Goal: Information Seeking & Learning: Learn about a topic

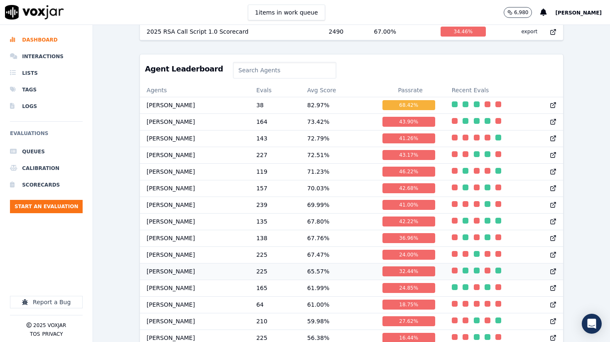
scroll to position [328, 0]
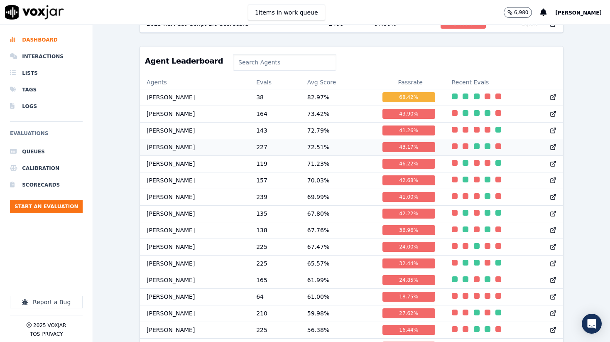
click at [257, 147] on td "227" at bounding box center [274, 147] width 51 height 17
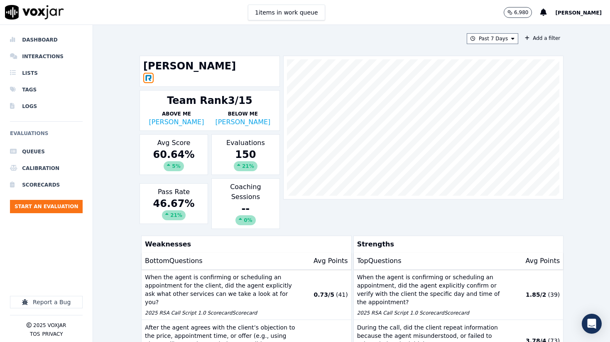
scroll to position [33, 0]
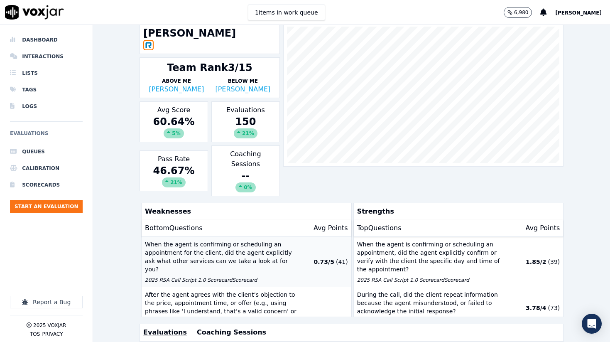
click at [261, 240] on p "When the agent is confirming or scheduling an appointment for the client, did t…" at bounding box center [221, 256] width 152 height 33
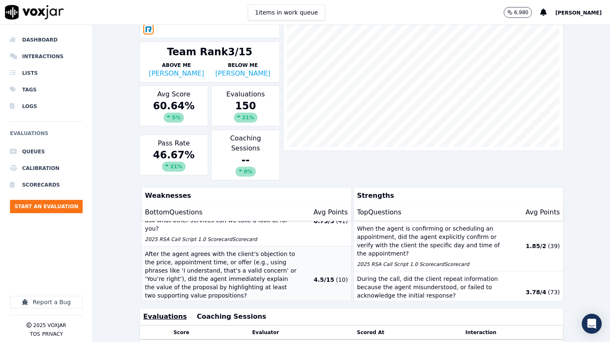
scroll to position [29, 0]
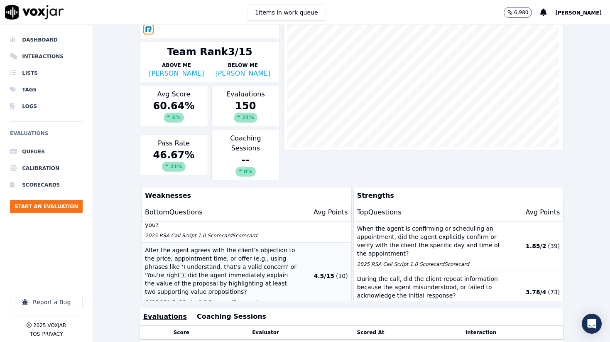
click at [198, 249] on p "After the agent agrees with the client’s objection to the price, appointment ti…" at bounding box center [221, 271] width 152 height 50
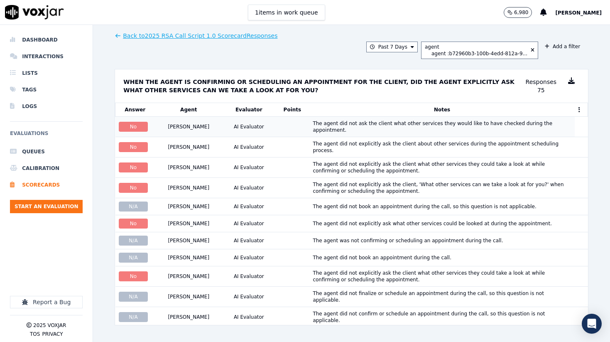
click at [322, 124] on div "The agent did not ask the client what other services they would like to have ch…" at bounding box center [442, 126] width 258 height 13
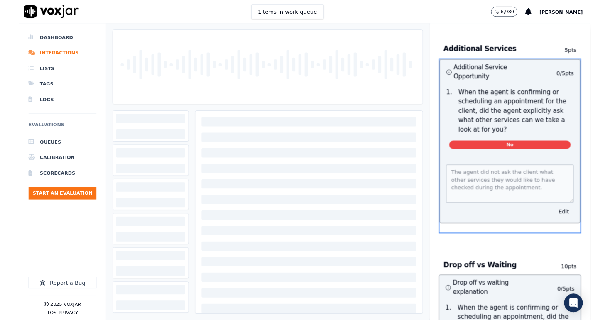
scroll to position [1601, 0]
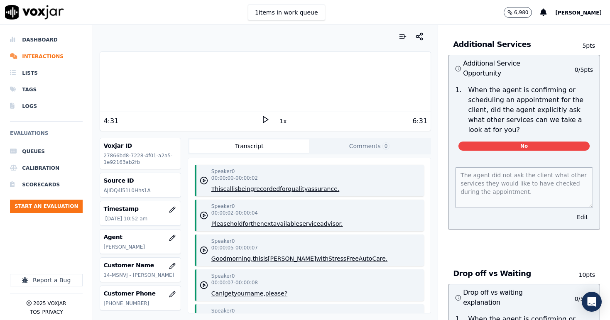
click at [268, 118] on icon at bounding box center [265, 119] width 8 height 8
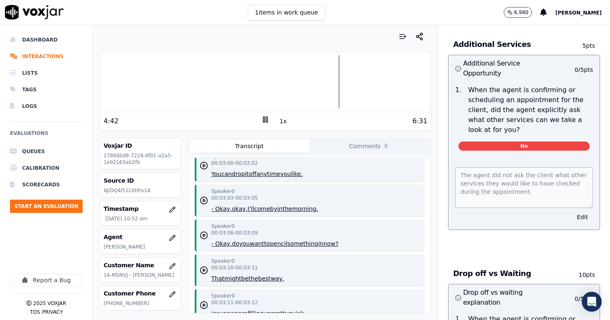
scroll to position [1887, 0]
click at [309, 204] on button "morning." at bounding box center [305, 208] width 26 height 8
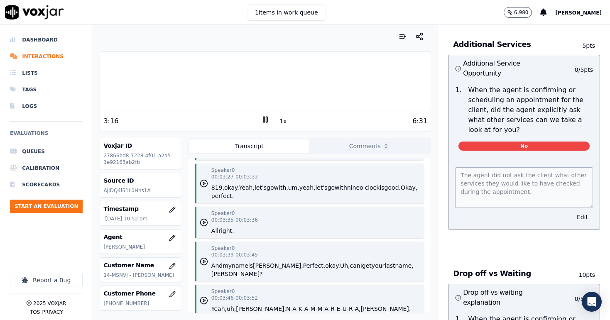
scroll to position [2187, 0]
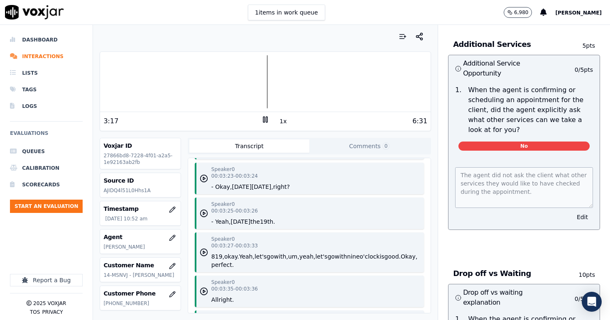
click at [252, 183] on button "tomorrow's" at bounding box center [242, 187] width 20 height 8
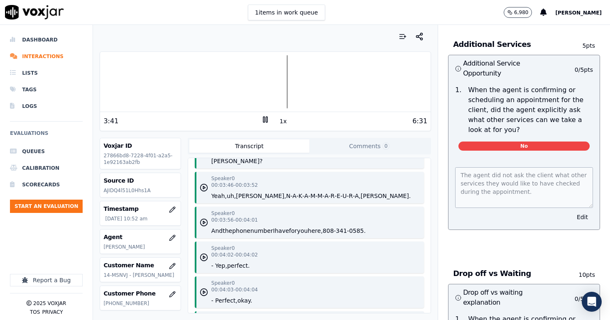
scroll to position [2369, 0]
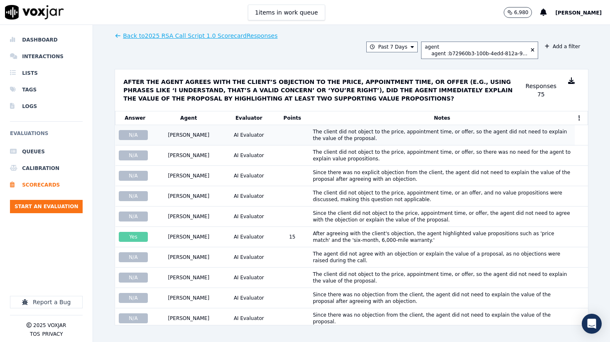
click at [318, 137] on div "The client did not object to the price, appointment time, or offer, so the agen…" at bounding box center [442, 134] width 258 height 13
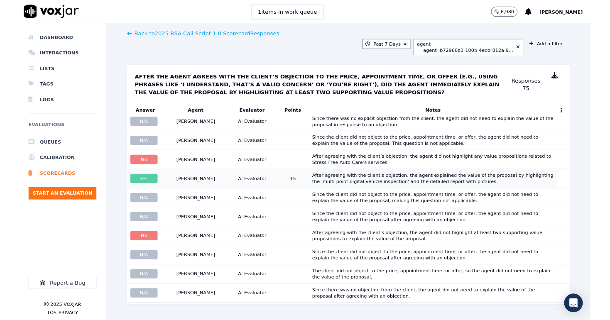
scroll to position [418, 0]
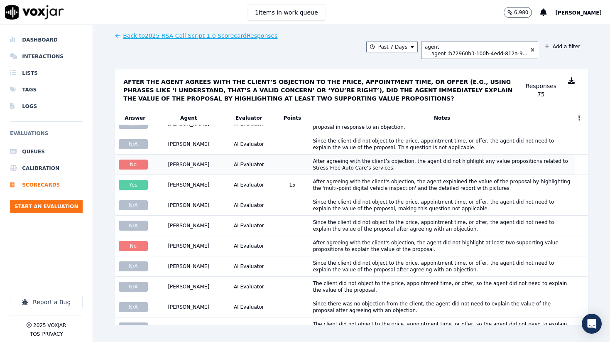
click at [368, 159] on div "After agreeing with the client’s objection, the agent did not highlight any val…" at bounding box center [442, 164] width 258 height 13
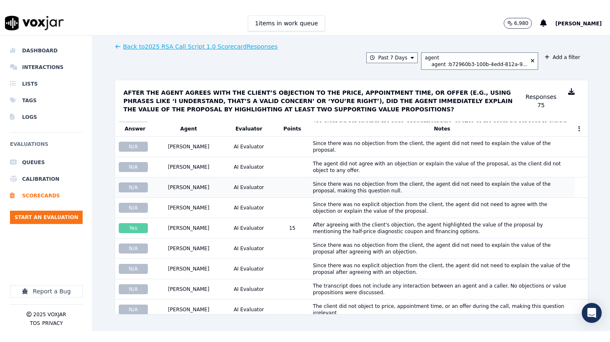
scroll to position [1213, 0]
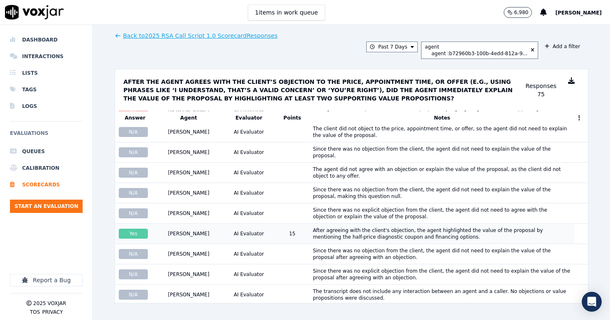
click at [375, 227] on div "After agreeing with the client's objection, the agent highlighted the value of …" at bounding box center [442, 233] width 258 height 13
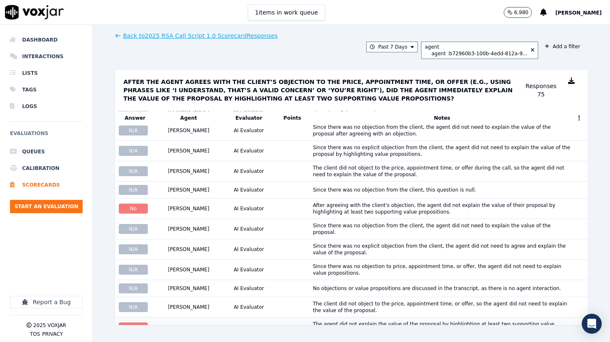
scroll to position [1001, 0]
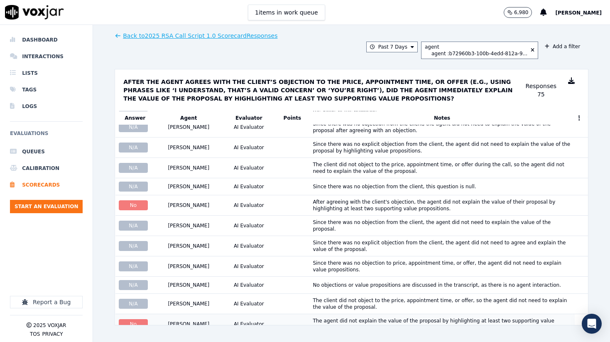
click at [335, 317] on div "The agent did not explain the value of the proposal by highlighting at least tw…" at bounding box center [442, 323] width 258 height 13
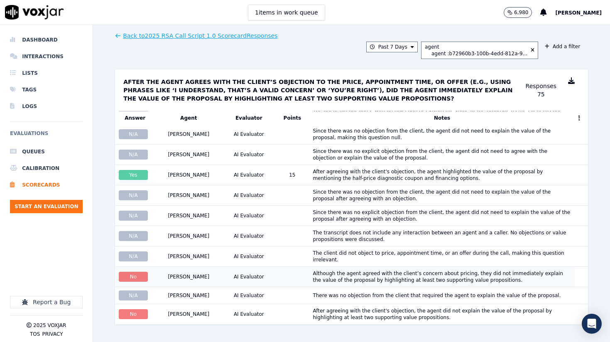
scroll to position [1273, 0]
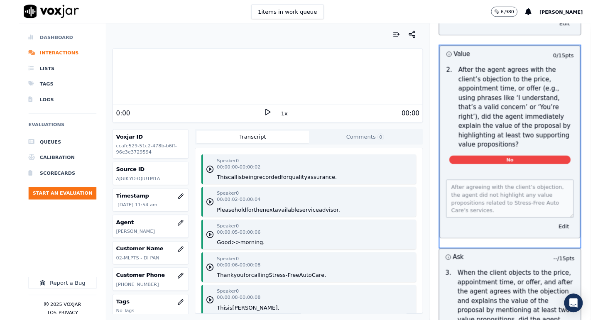
scroll to position [1146, 0]
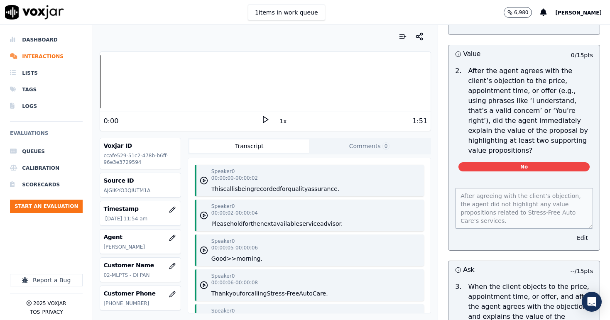
click at [265, 120] on icon at bounding box center [265, 119] width 8 height 8
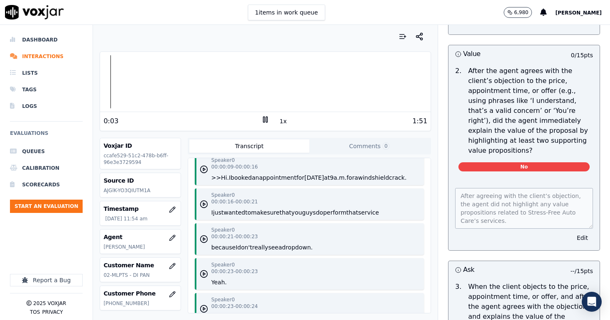
scroll to position [189, 0]
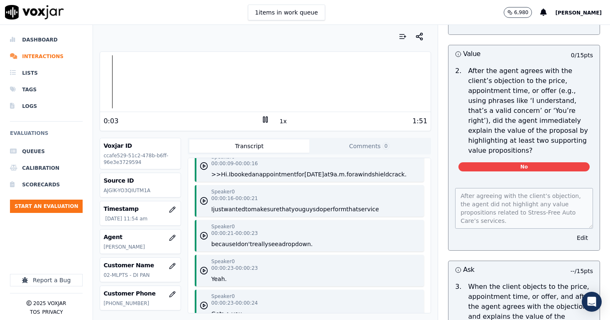
click at [266, 209] on button "make" at bounding box center [259, 209] width 16 height 8
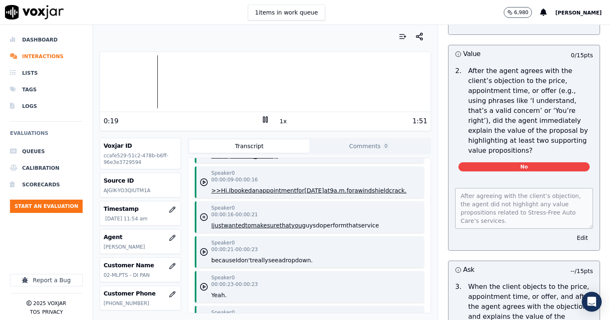
scroll to position [169, 0]
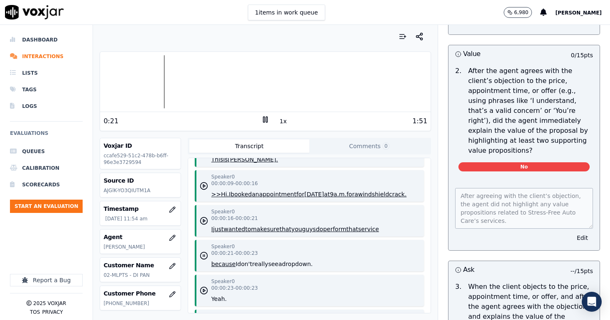
click at [281, 193] on button "appointment" at bounding box center [277, 194] width 37 height 8
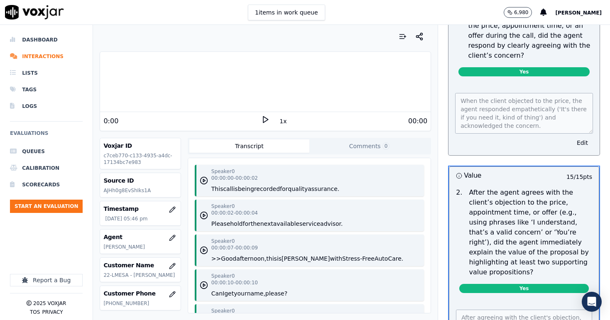
scroll to position [1146, 0]
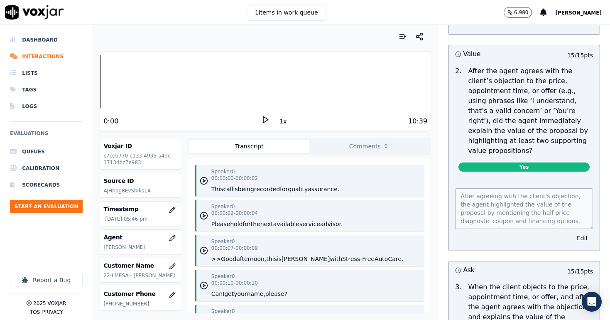
click at [265, 119] on icon at bounding box center [265, 119] width 8 height 8
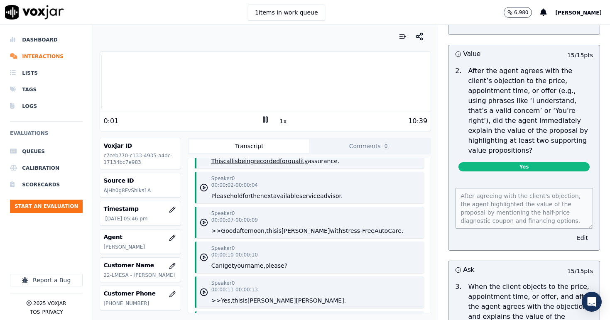
scroll to position [52, 0]
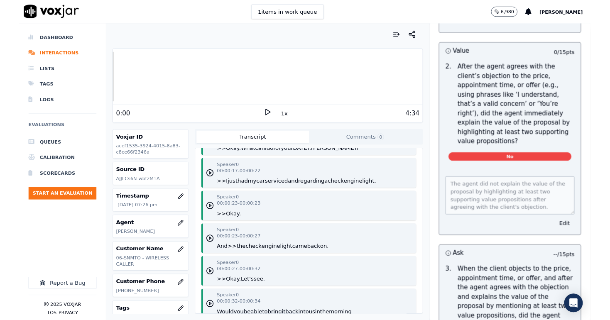
scroll to position [248, 0]
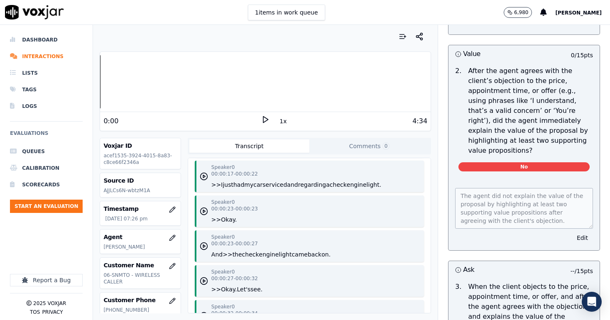
click at [264, 120] on icon at bounding box center [265, 119] width 8 height 8
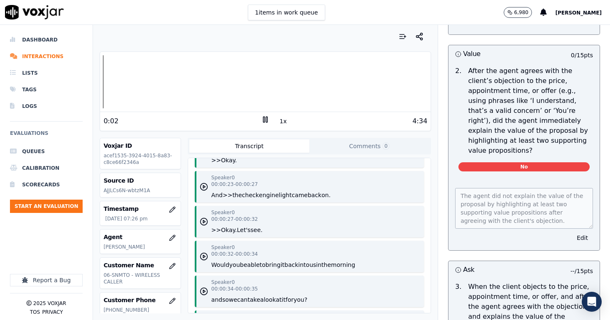
scroll to position [309, 0]
click at [247, 194] on button "check" at bounding box center [250, 194] width 17 height 8
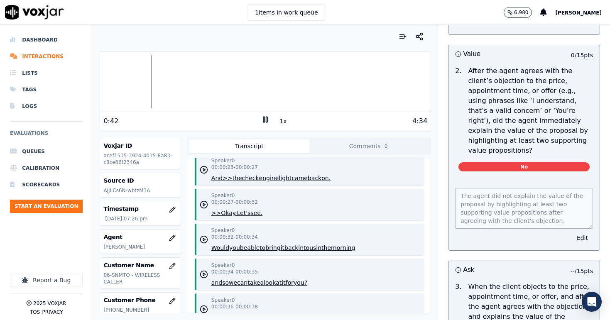
scroll to position [337, 0]
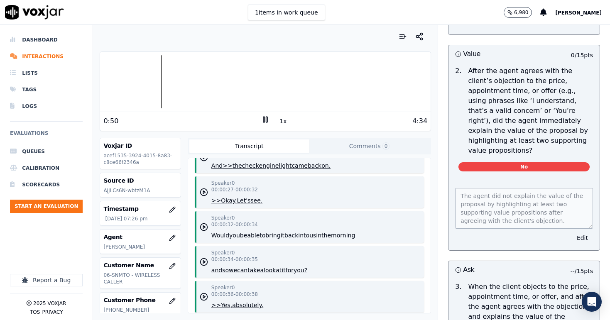
click at [266, 120] on icon at bounding box center [265, 119] width 8 height 8
click at [266, 120] on polygon at bounding box center [265, 120] width 5 height 6
click at [266, 120] on icon at bounding box center [265, 119] width 8 height 8
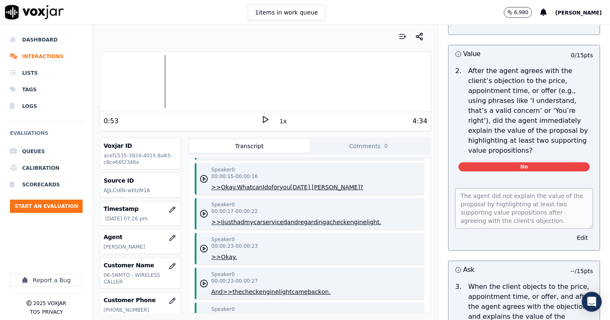
scroll to position [209, 0]
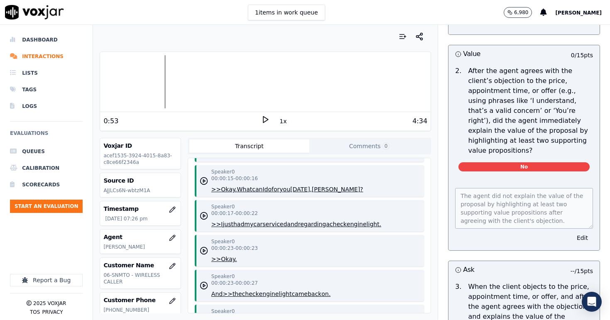
click at [290, 190] on button "you" at bounding box center [284, 189] width 11 height 8
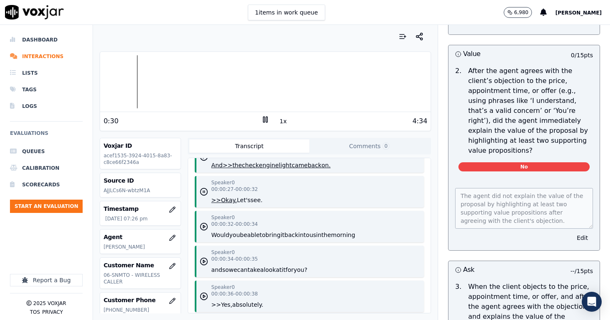
scroll to position [338, 0]
click at [264, 120] on rect at bounding box center [263, 119] width 1 height 5
click at [264, 120] on icon at bounding box center [265, 119] width 8 height 8
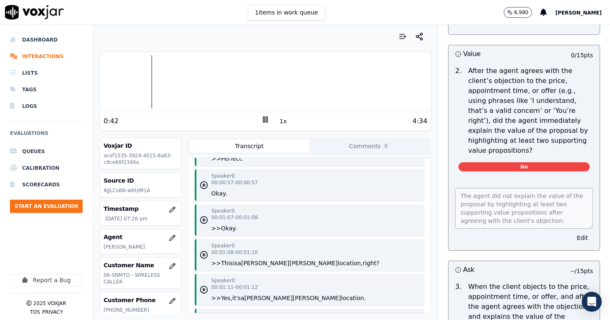
scroll to position [803, 0]
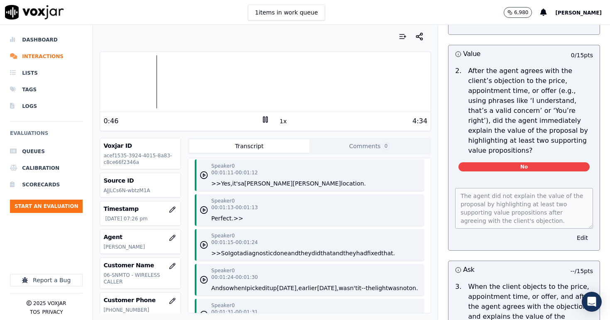
click at [269, 249] on button "diagnostic" at bounding box center [258, 253] width 30 height 8
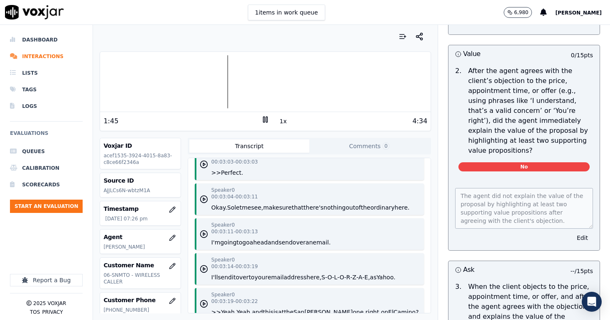
scroll to position [1832, 0]
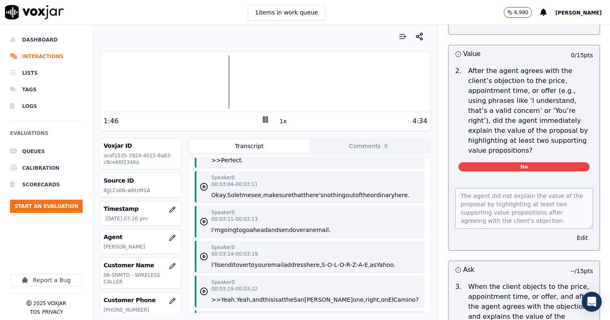
click at [269, 122] on div "1:46 1x 4:34" at bounding box center [265, 121] width 330 height 18
click at [267, 120] on rect at bounding box center [266, 119] width 1 height 5
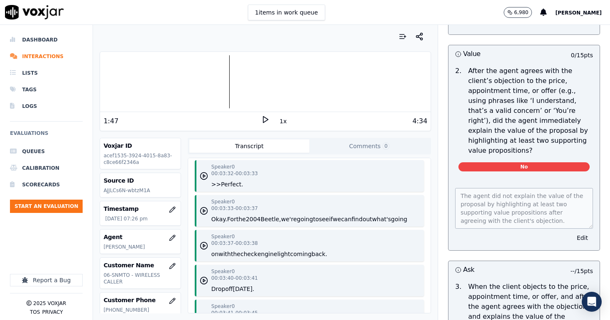
scroll to position [2160, 0]
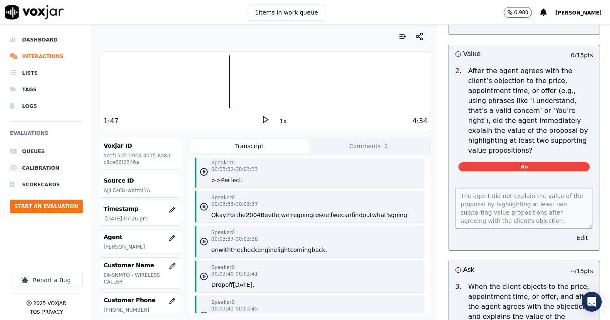
click at [287, 219] on button "we're" at bounding box center [289, 215] width 16 height 8
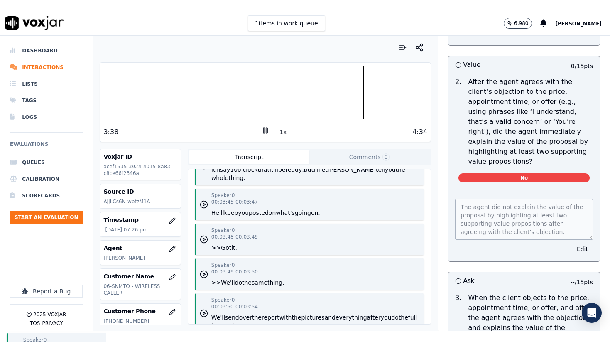
scroll to position [2334, 0]
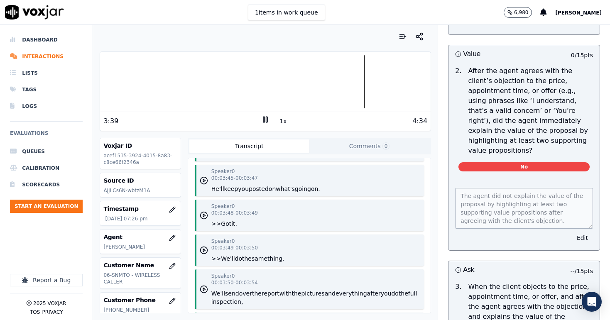
click at [266, 119] on rect at bounding box center [266, 119] width 1 height 5
